Goal: Find specific page/section: Find specific page/section

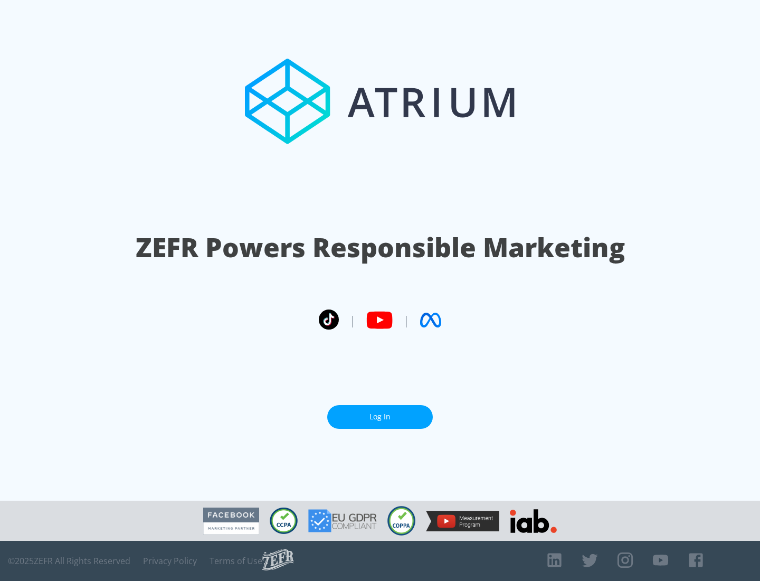
click at [380, 416] on link "Log In" at bounding box center [380, 417] width 106 height 24
